Goal: Find specific page/section: Find specific page/section

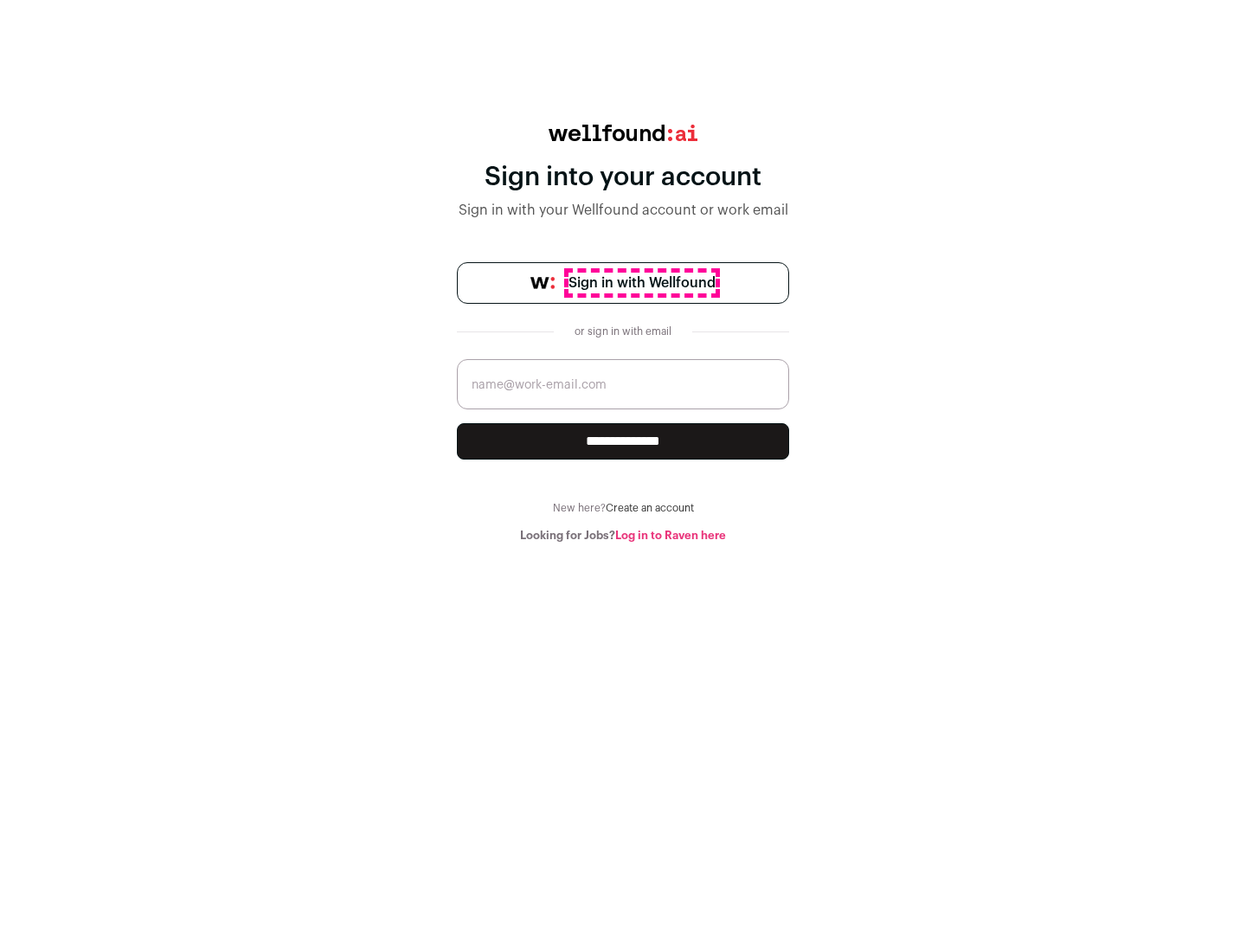
click at [641, 283] on span "Sign in with Wellfound" at bounding box center [641, 282] width 147 height 20
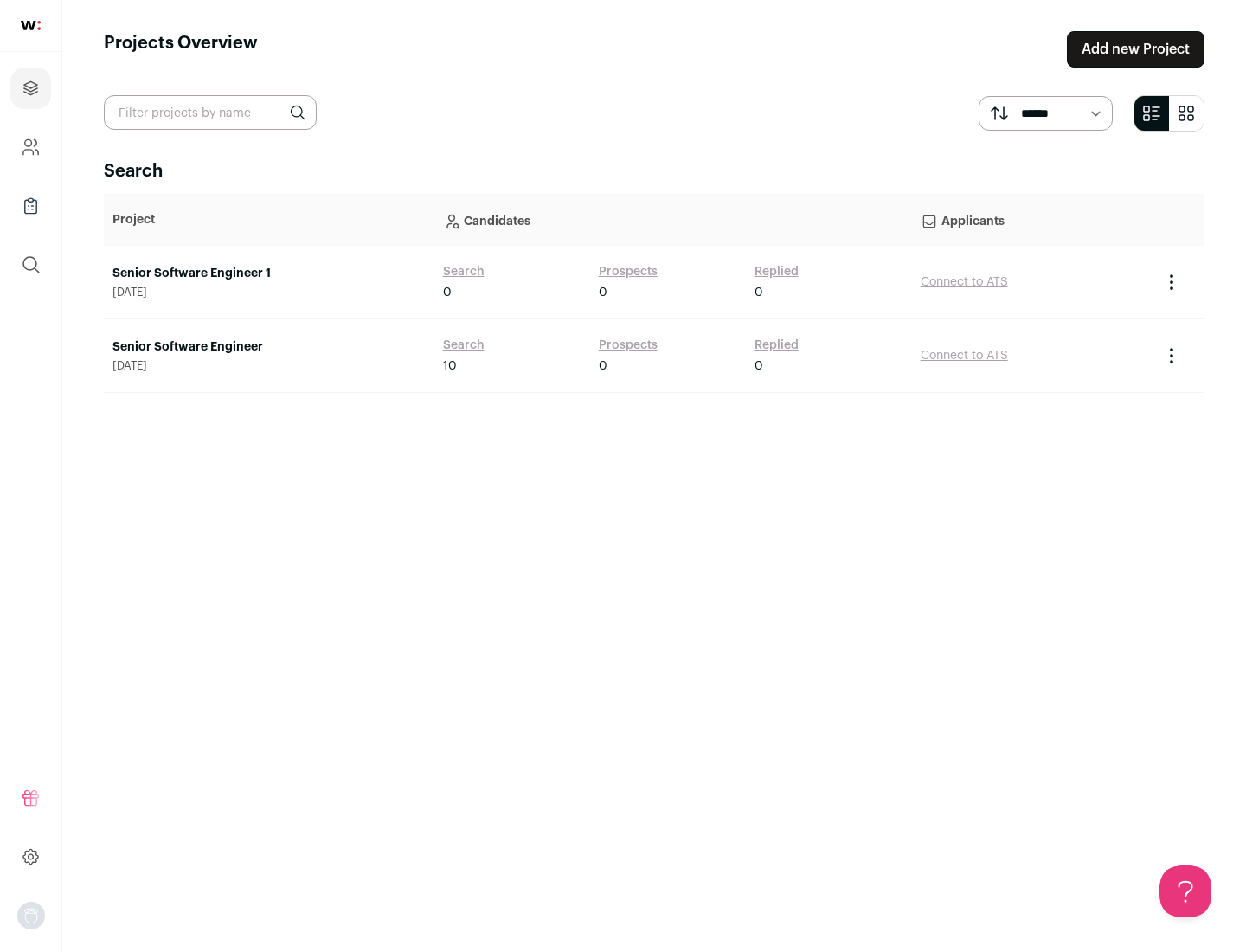
click at [269, 347] on link "Senior Software Engineer" at bounding box center [270, 348] width 313 height 18
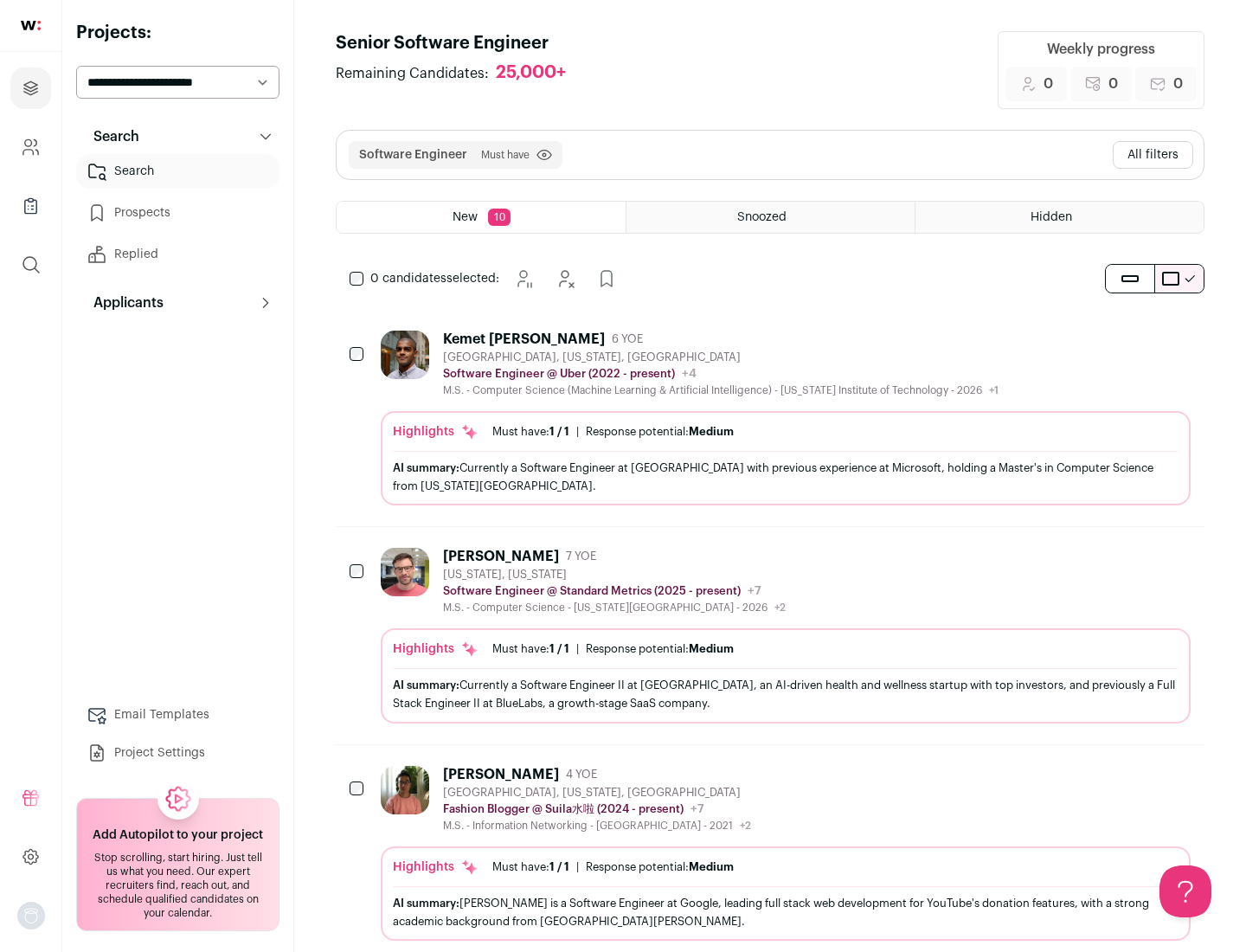
click at [770, 418] on div "Highlights Must have: 1 / 1 How many must haves have been fulfilled? | Response…" at bounding box center [786, 458] width 810 height 94
